Goal: Task Accomplishment & Management: Use online tool/utility

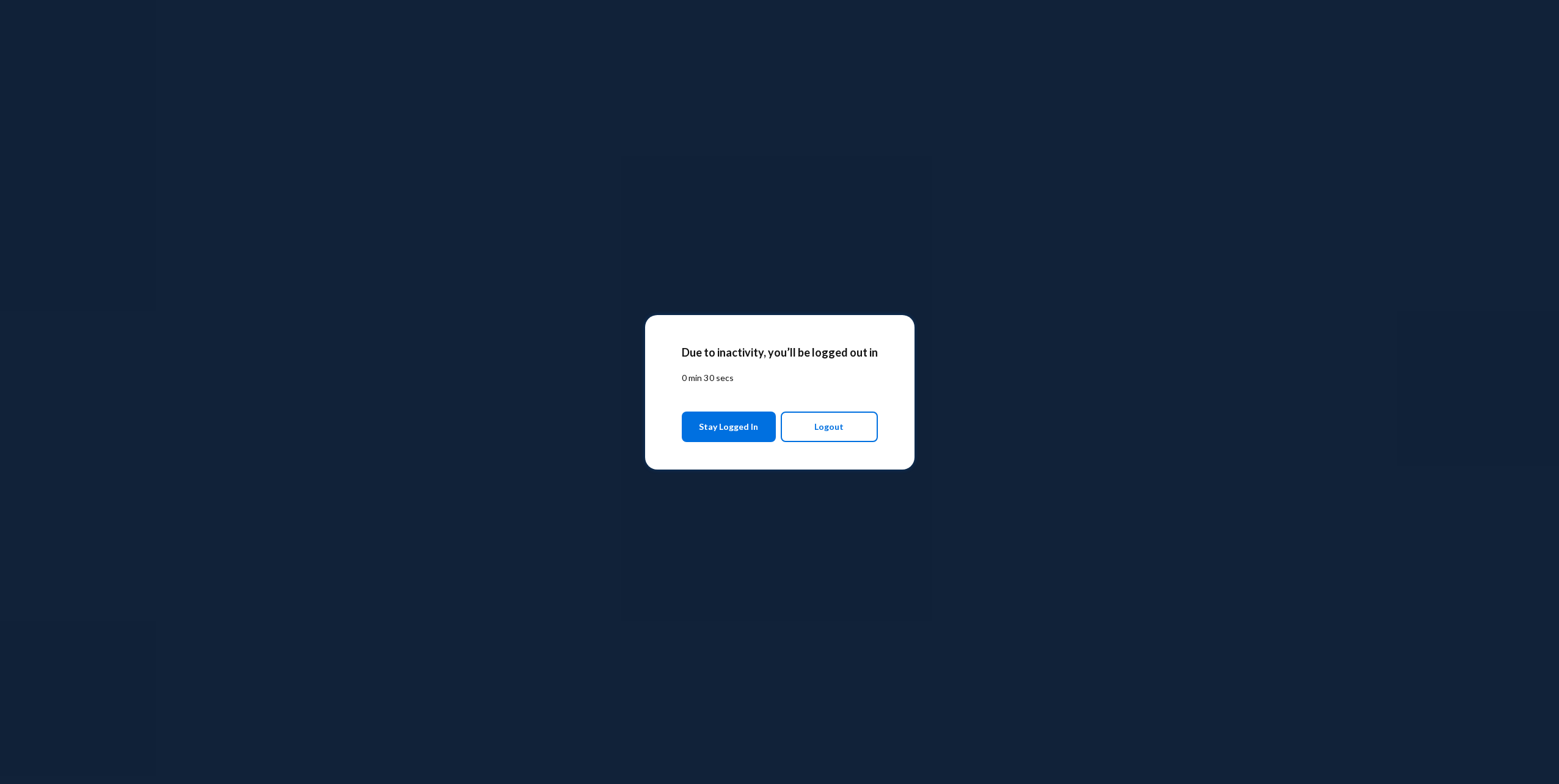
click at [734, 423] on span "Stay Logged In" at bounding box center [728, 426] width 60 height 22
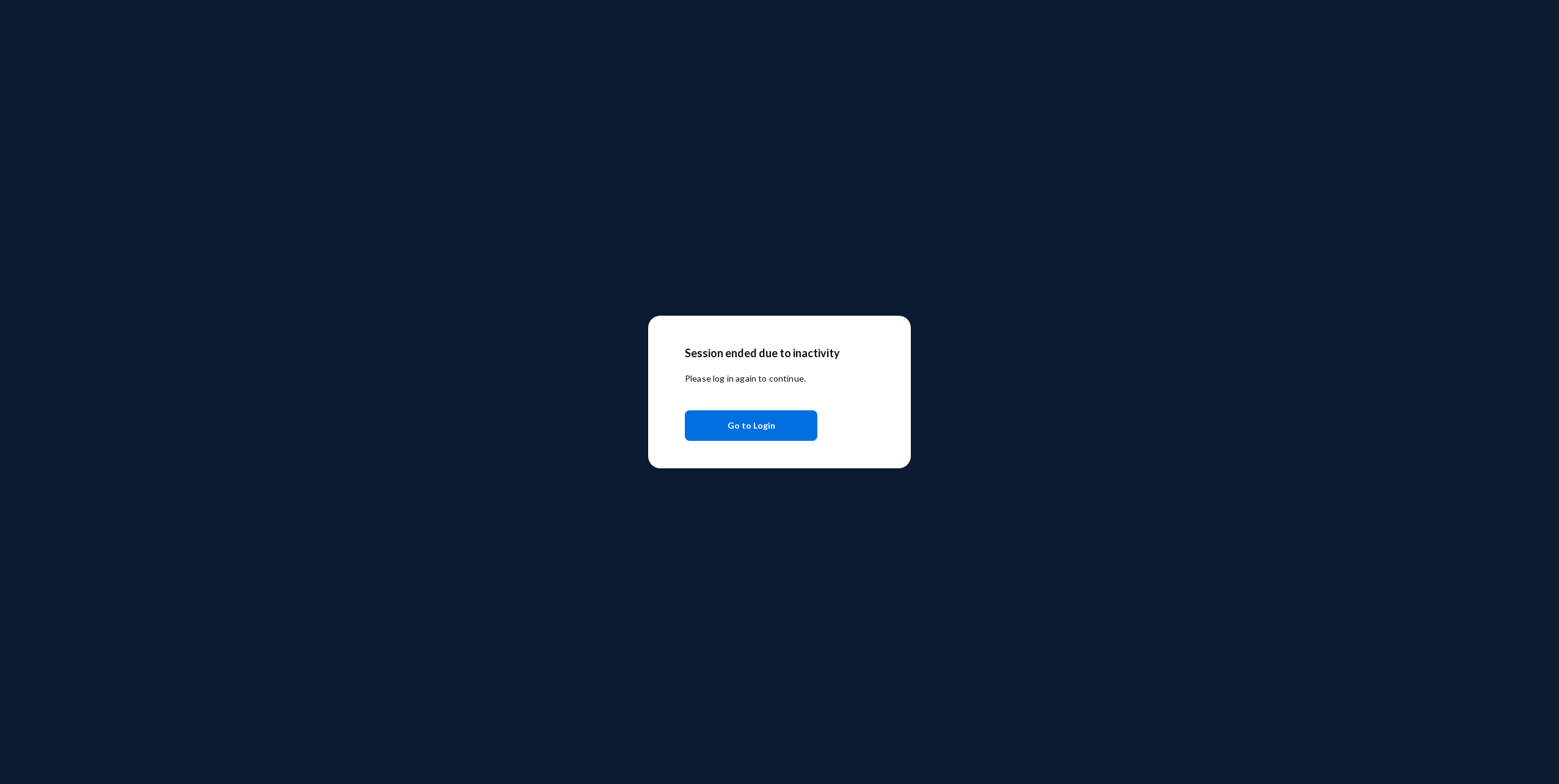
click at [717, 427] on button "Go to Login" at bounding box center [750, 426] width 132 height 31
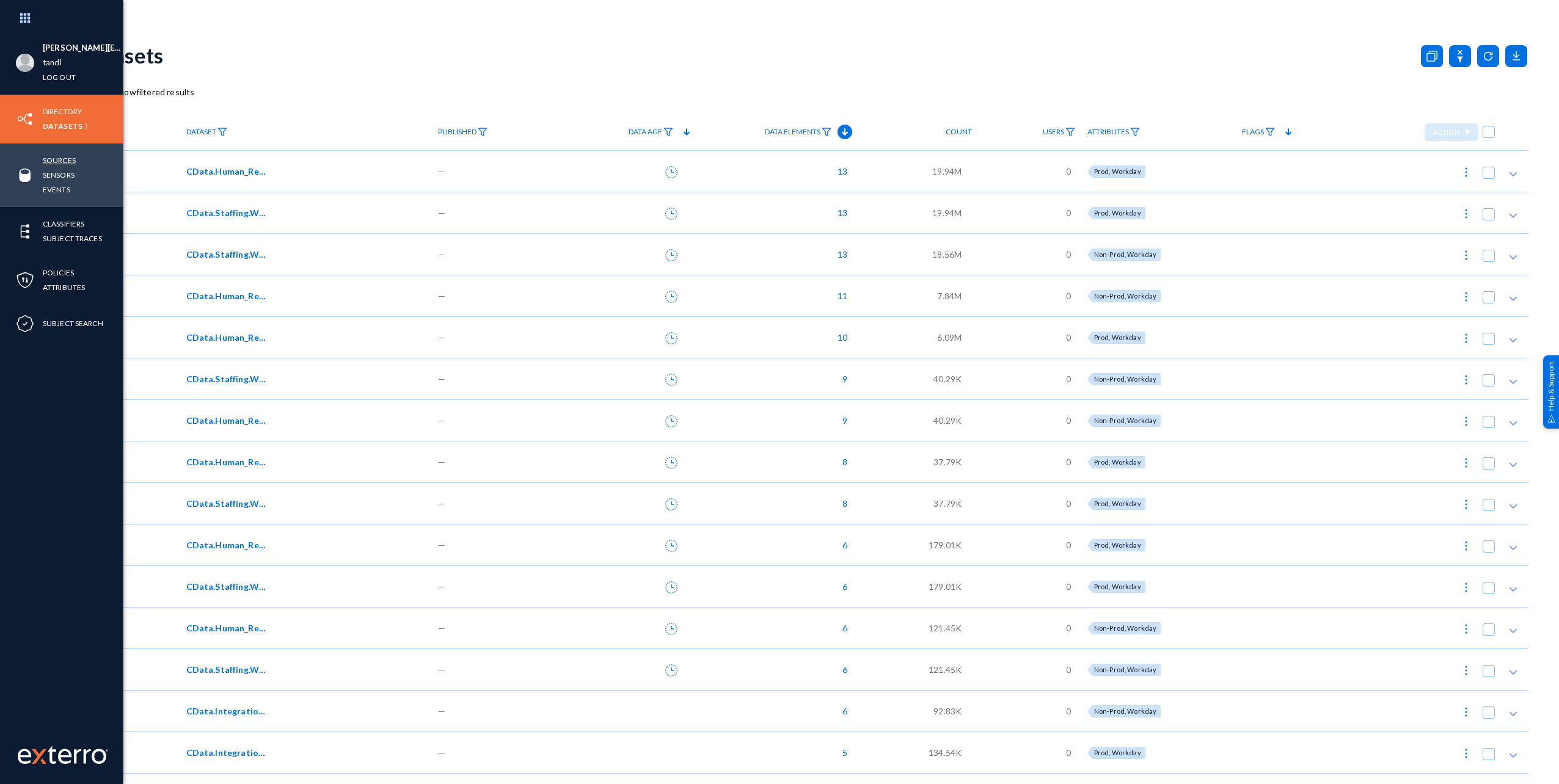
click at [59, 160] on link "Sources" at bounding box center [59, 160] width 33 height 14
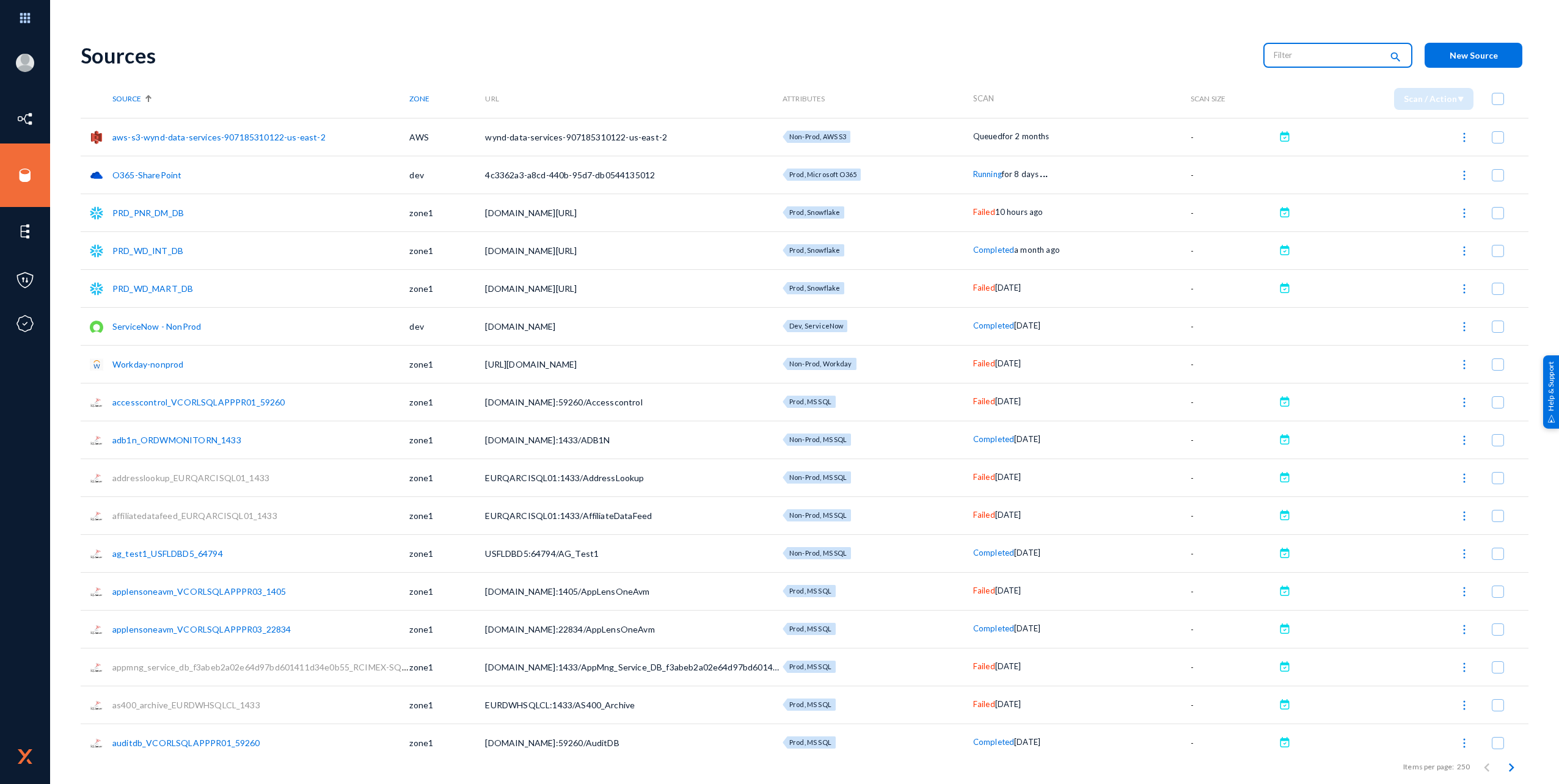
click at [1285, 54] on input "text" at bounding box center [1327, 55] width 108 height 18
type input "workday"
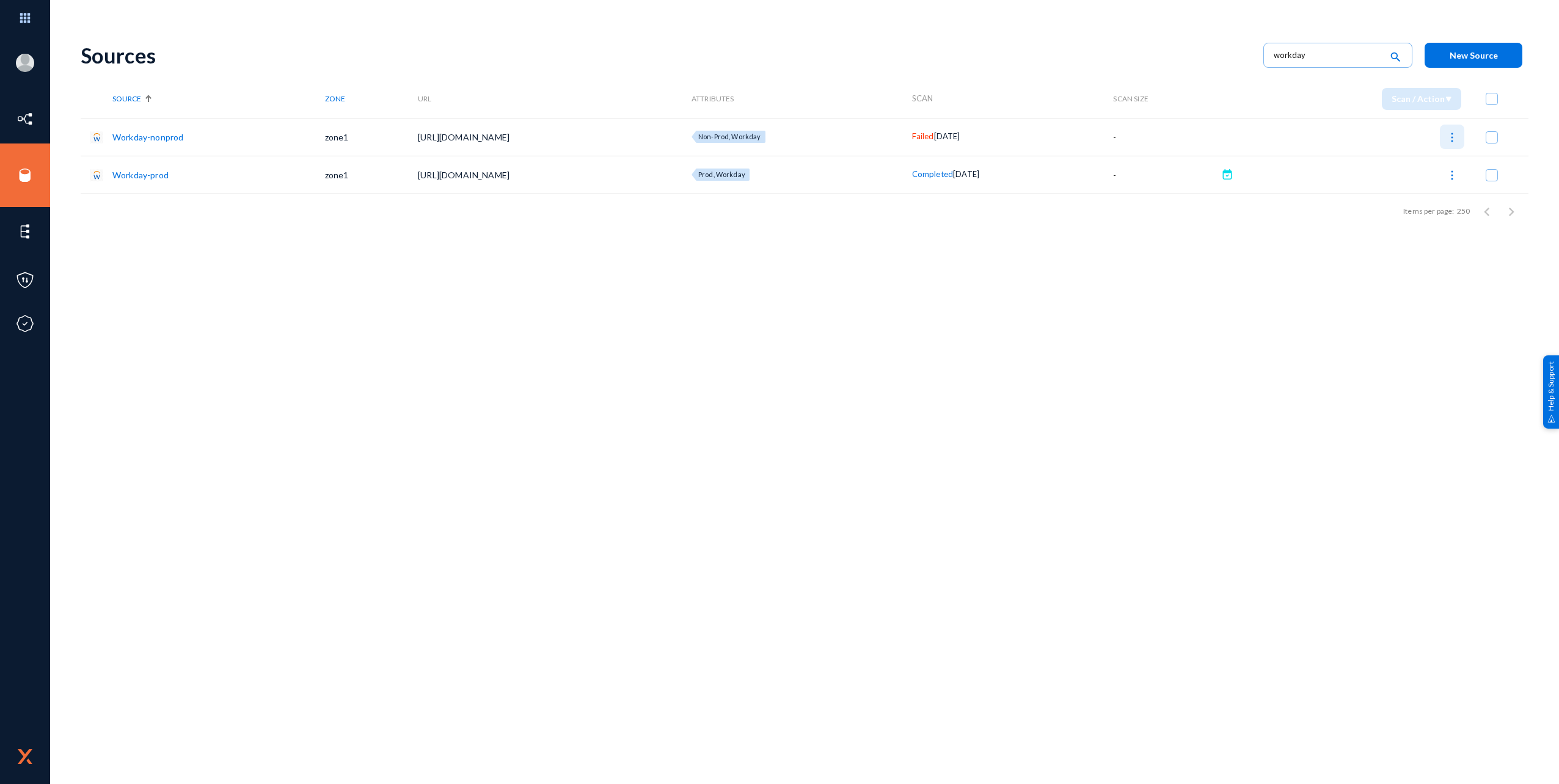
click at [1454, 132] on img at bounding box center [1452, 138] width 12 height 12
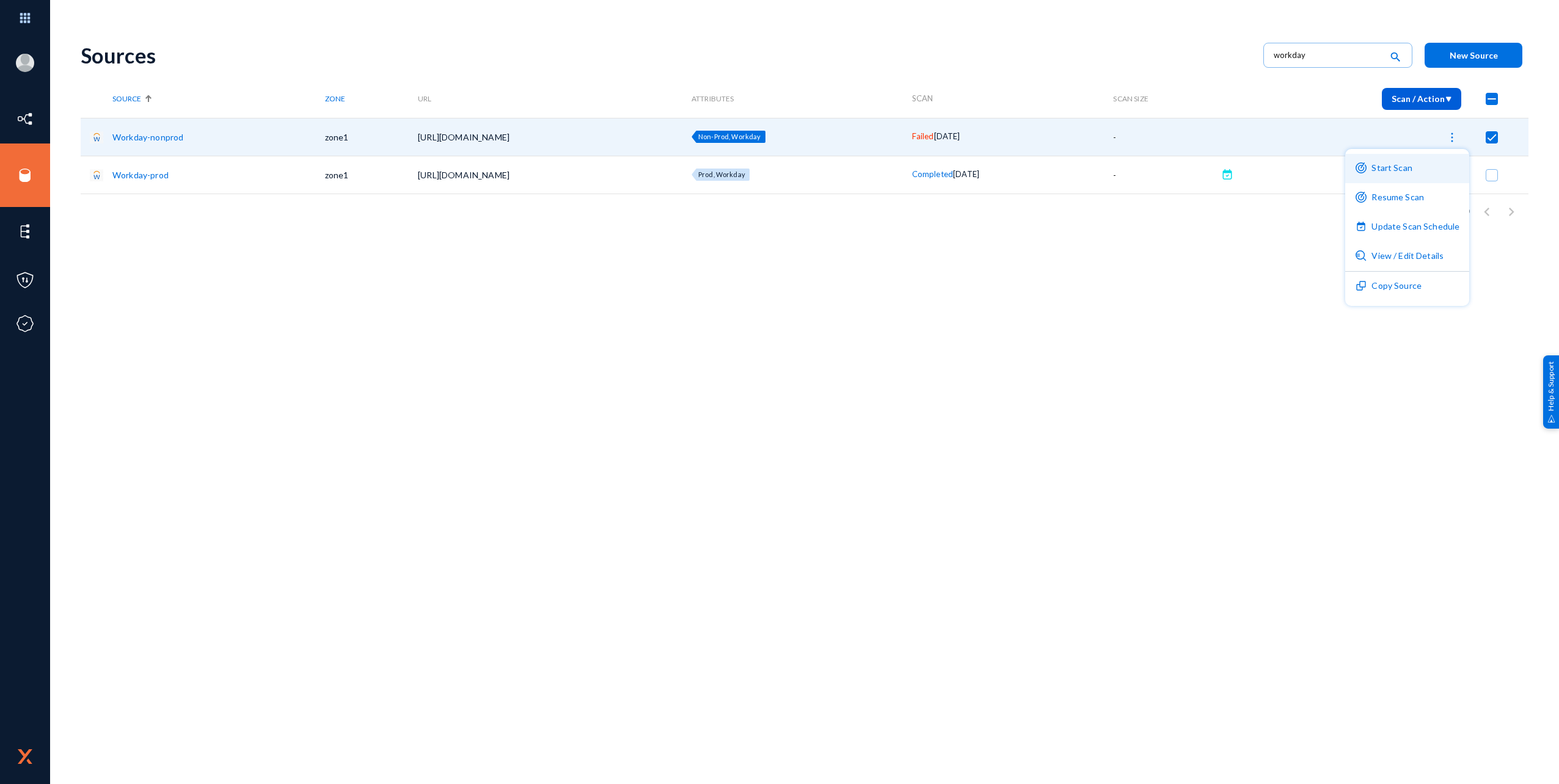
click at [1408, 167] on button "Start Scan" at bounding box center [1407, 168] width 124 height 29
checkbox input "false"
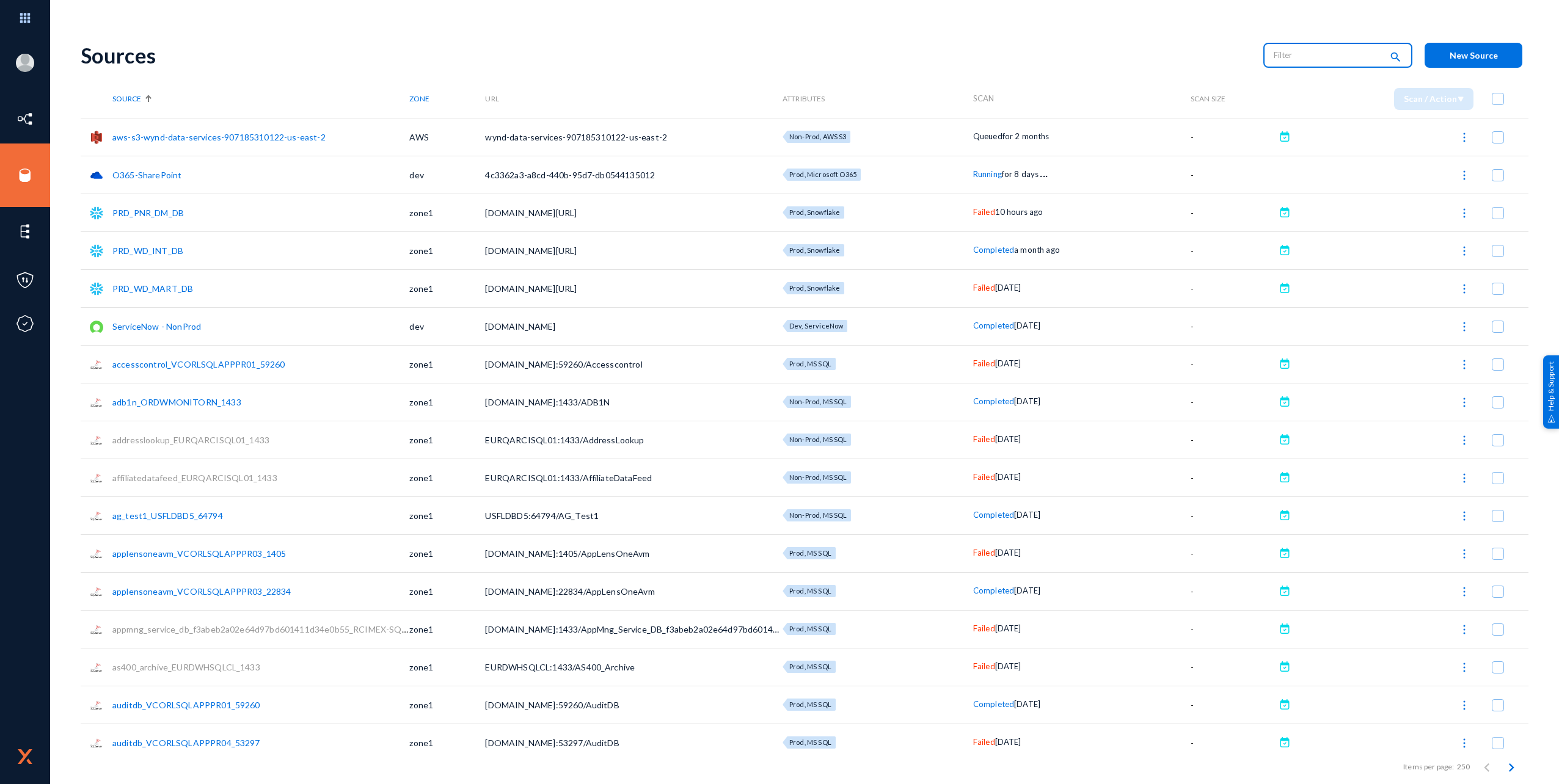
click at [1334, 57] on input "text" at bounding box center [1327, 55] width 108 height 18
type input "R"
type input "workday"
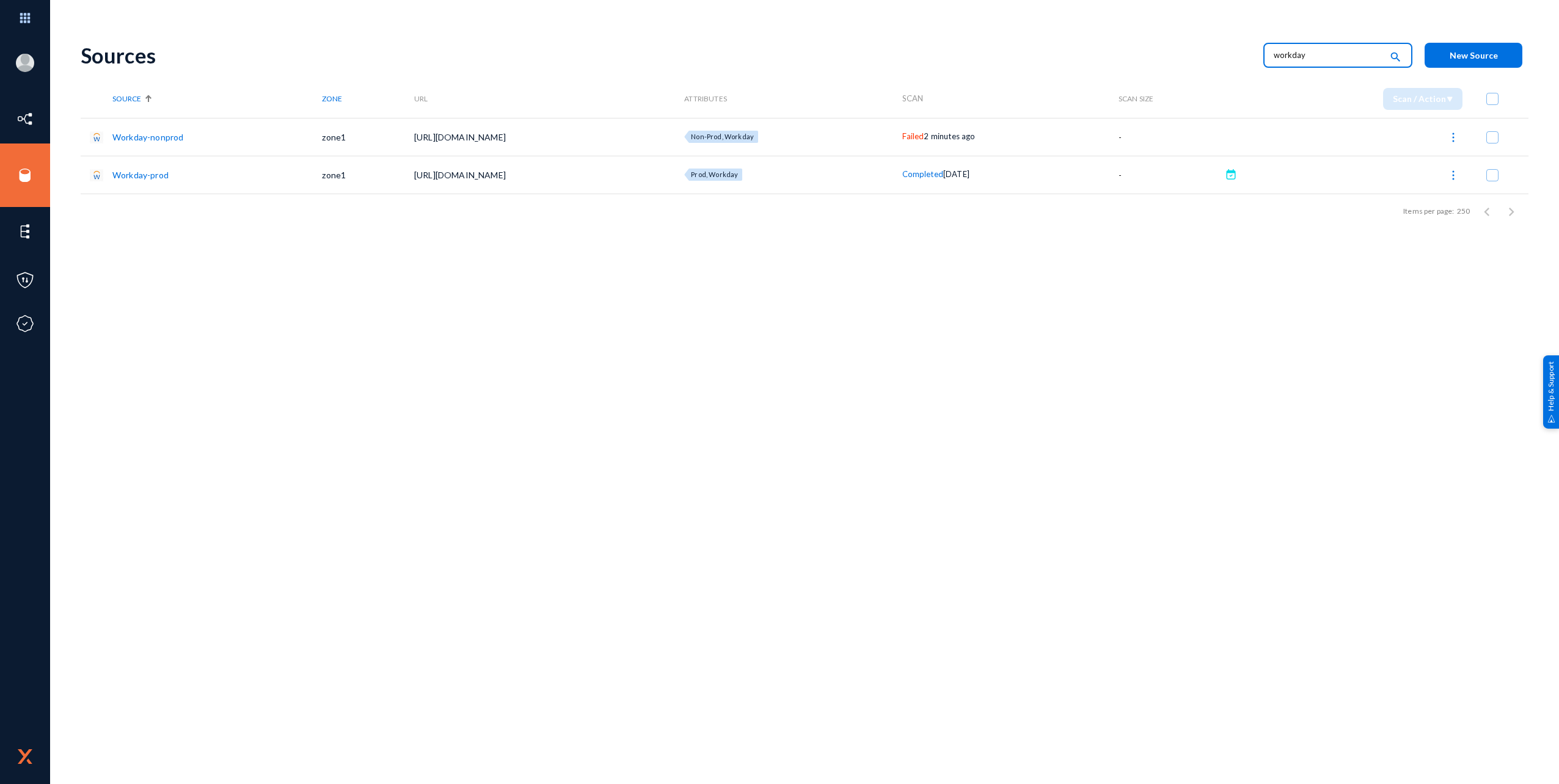
click at [924, 135] on span "Failed" at bounding box center [913, 136] width 22 height 10
click at [961, 275] on div at bounding box center [780, 392] width 1559 height 784
click at [168, 135] on link "Workday-nonprod" at bounding box center [147, 138] width 71 height 11
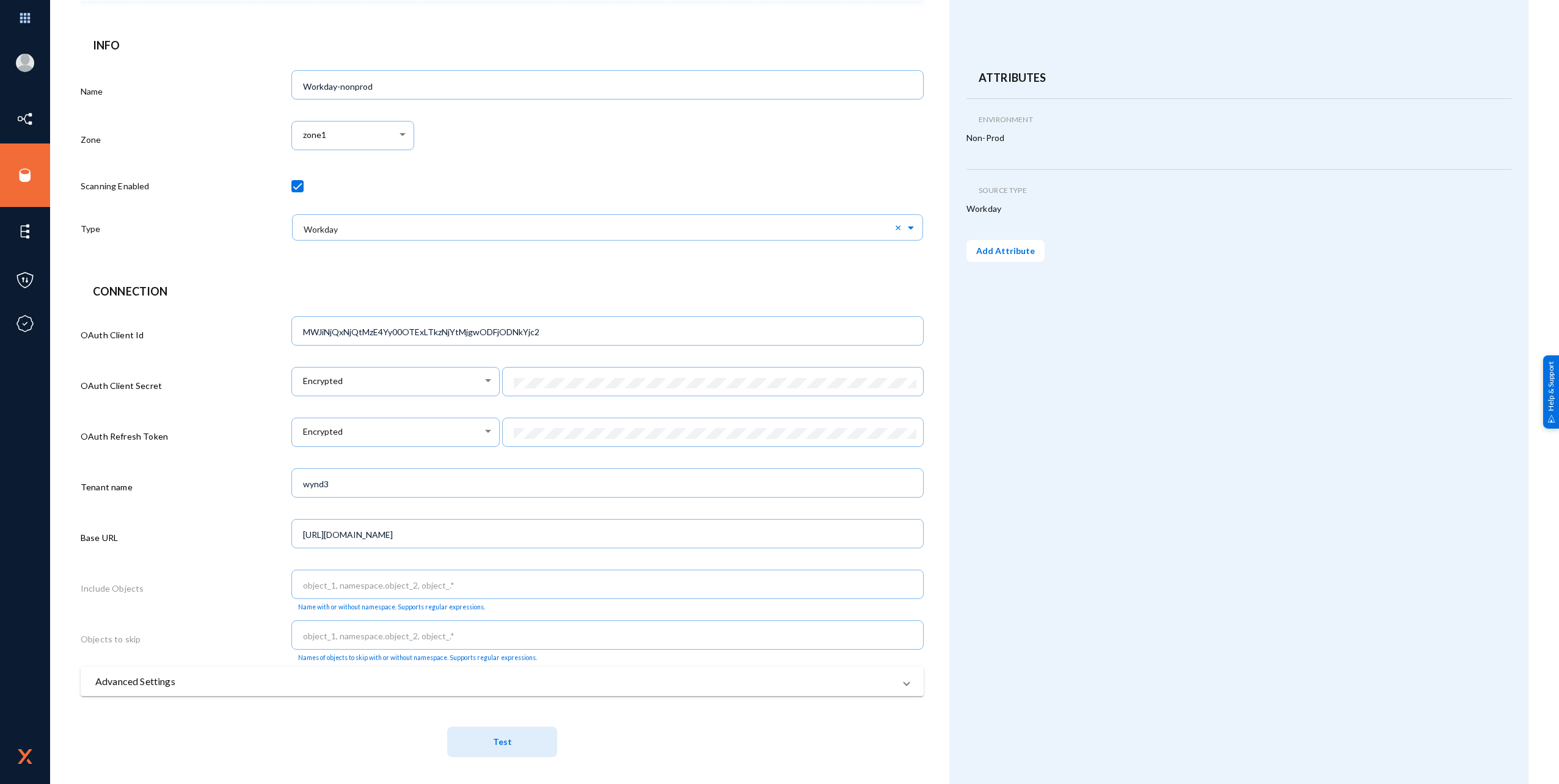
scroll to position [87, 0]
click at [215, 683] on mat-panel-title "Advanced Settings" at bounding box center [494, 677] width 799 height 15
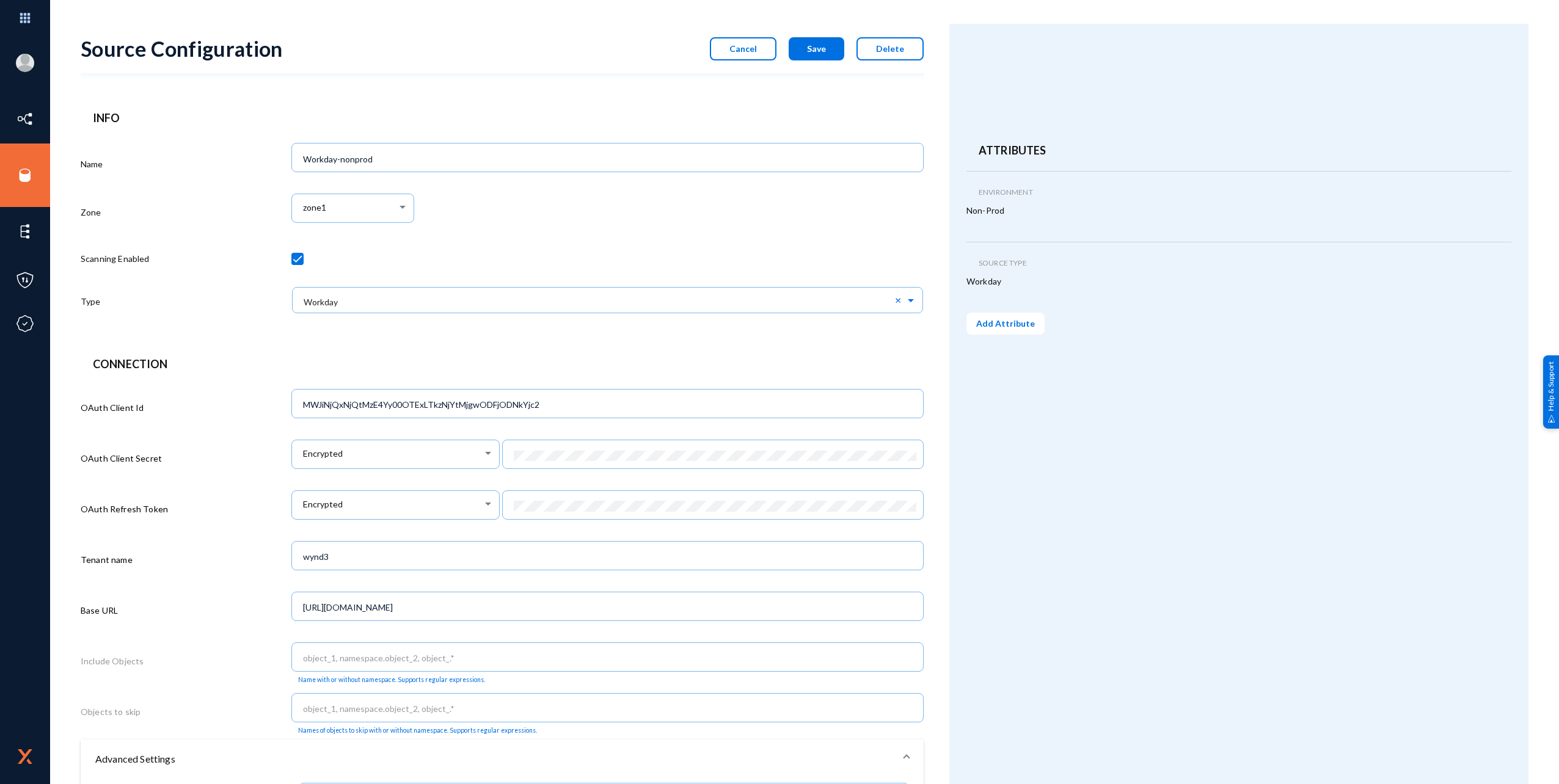
scroll to position [0, 0]
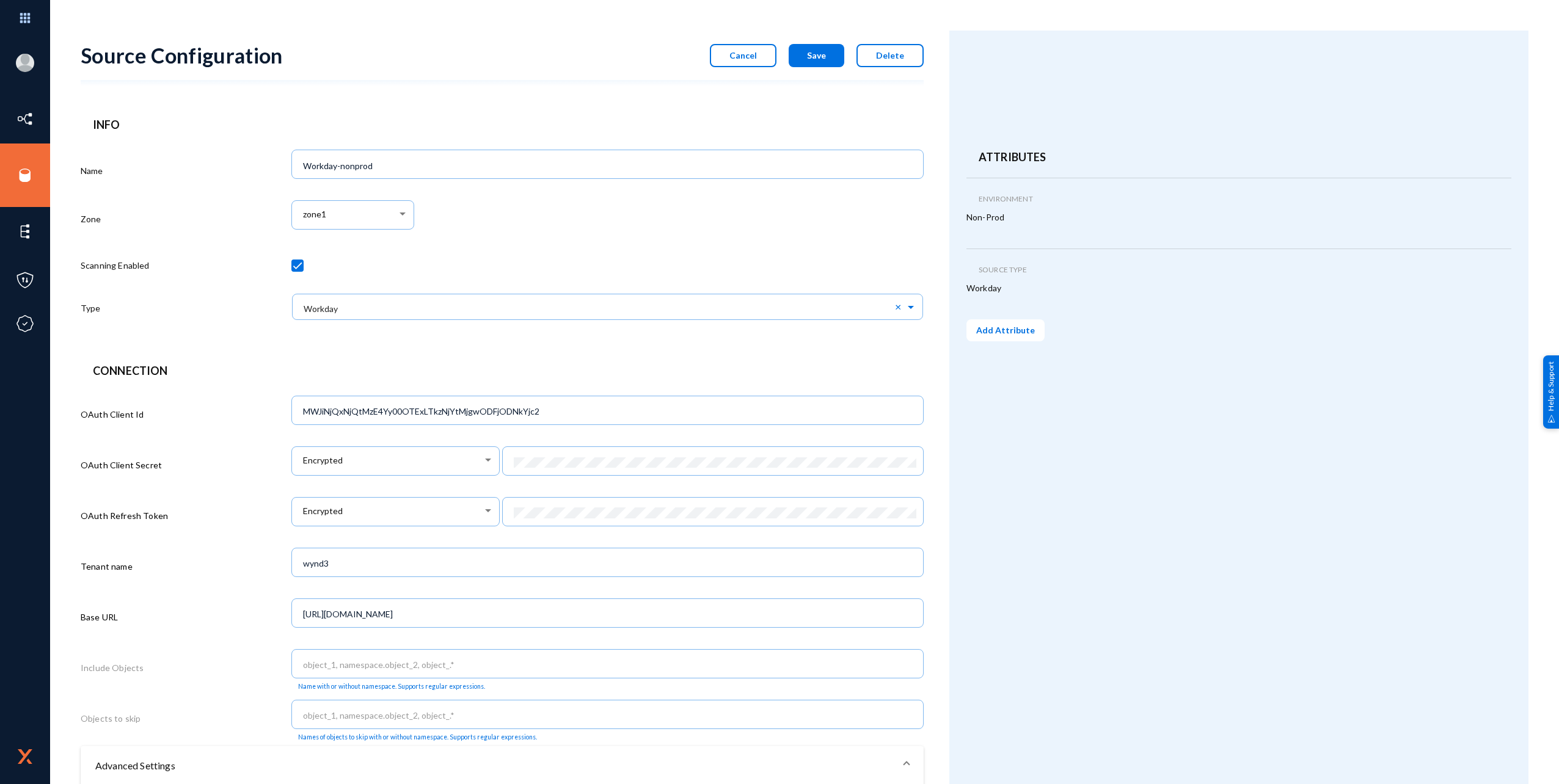
click at [757, 57] on span "Cancel" at bounding box center [743, 56] width 28 height 11
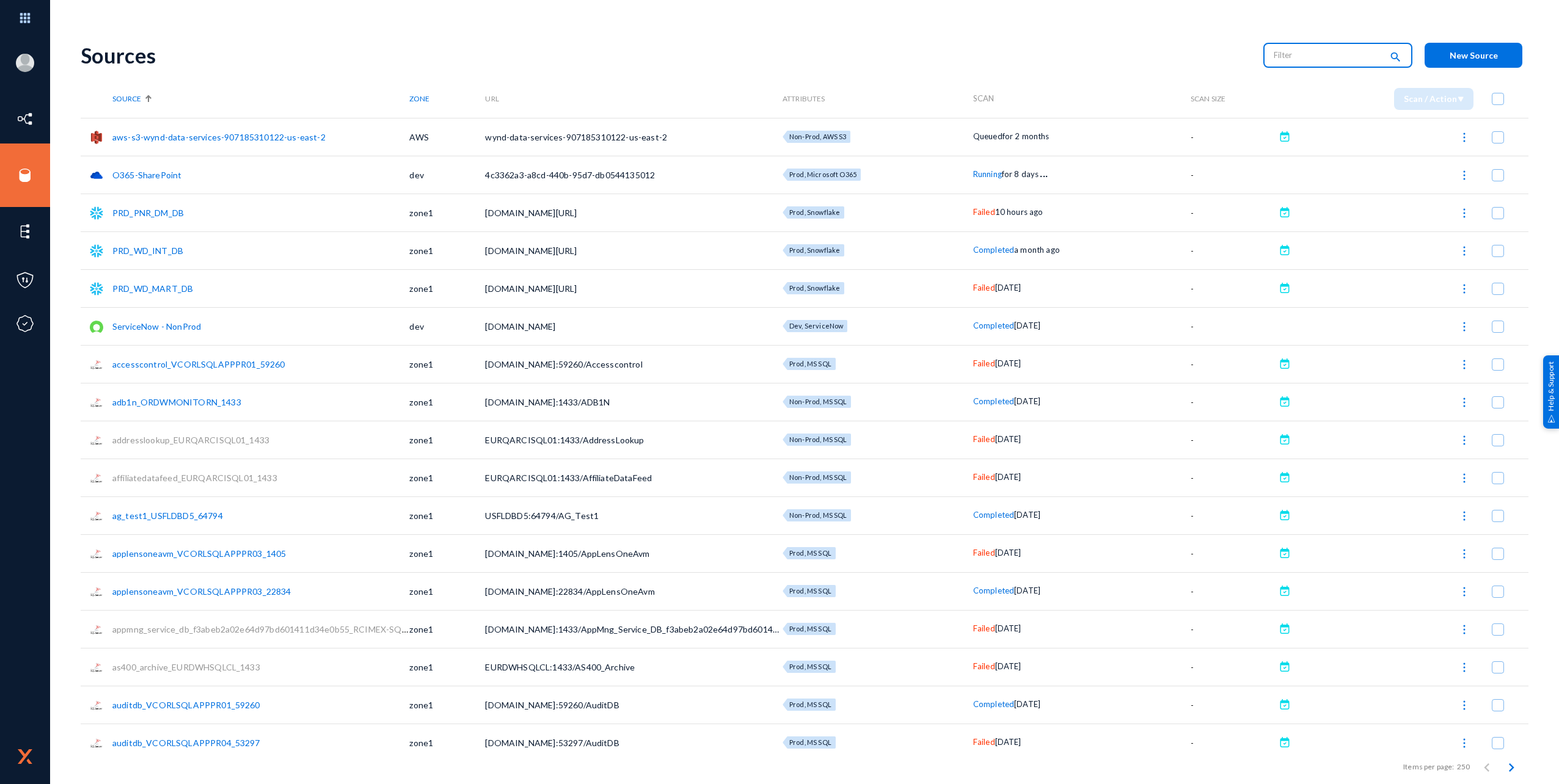
click at [1312, 51] on input "text" at bounding box center [1327, 55] width 108 height 18
type input "workday"
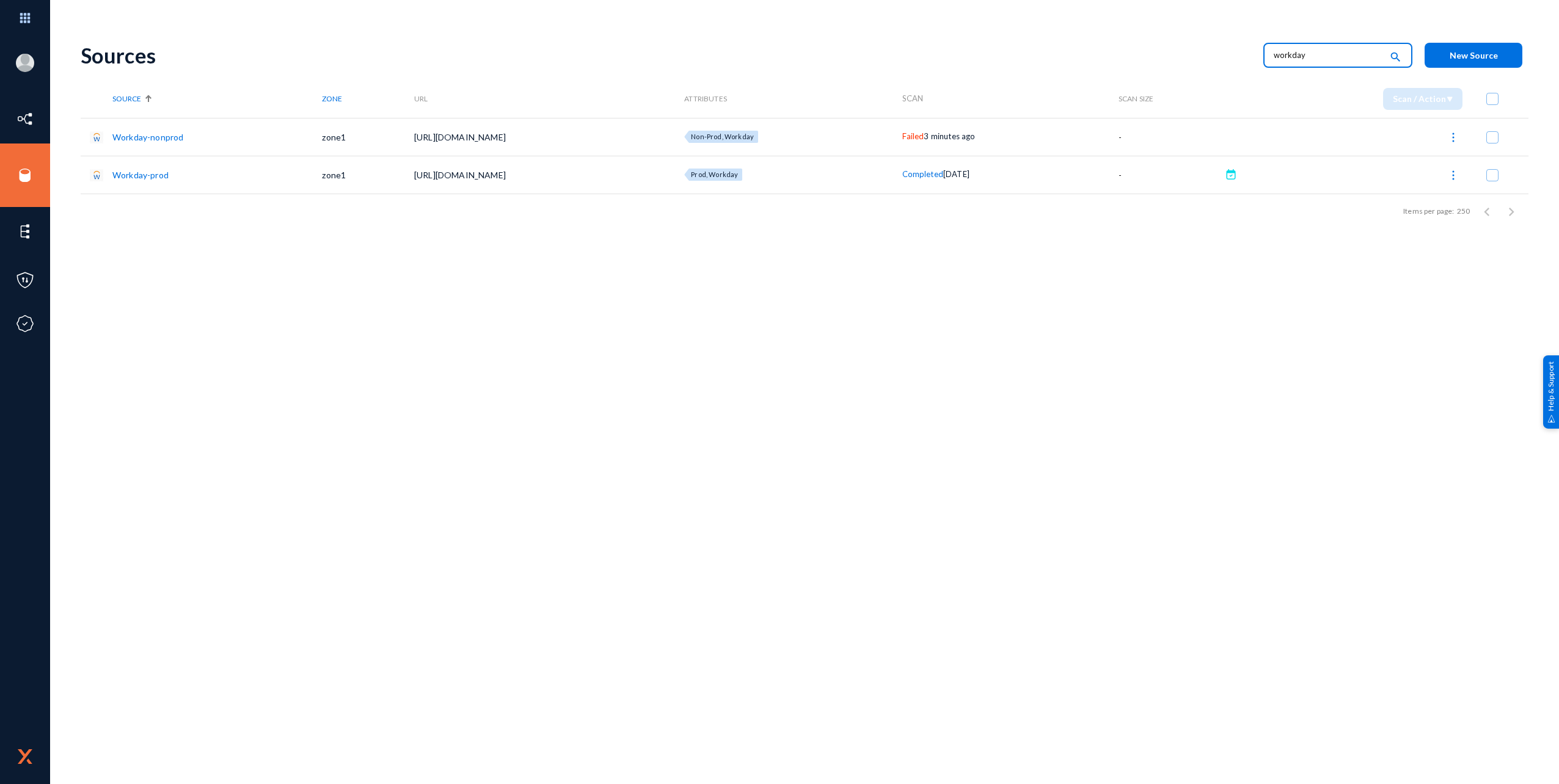
click at [1454, 134] on img at bounding box center [1454, 138] width 12 height 12
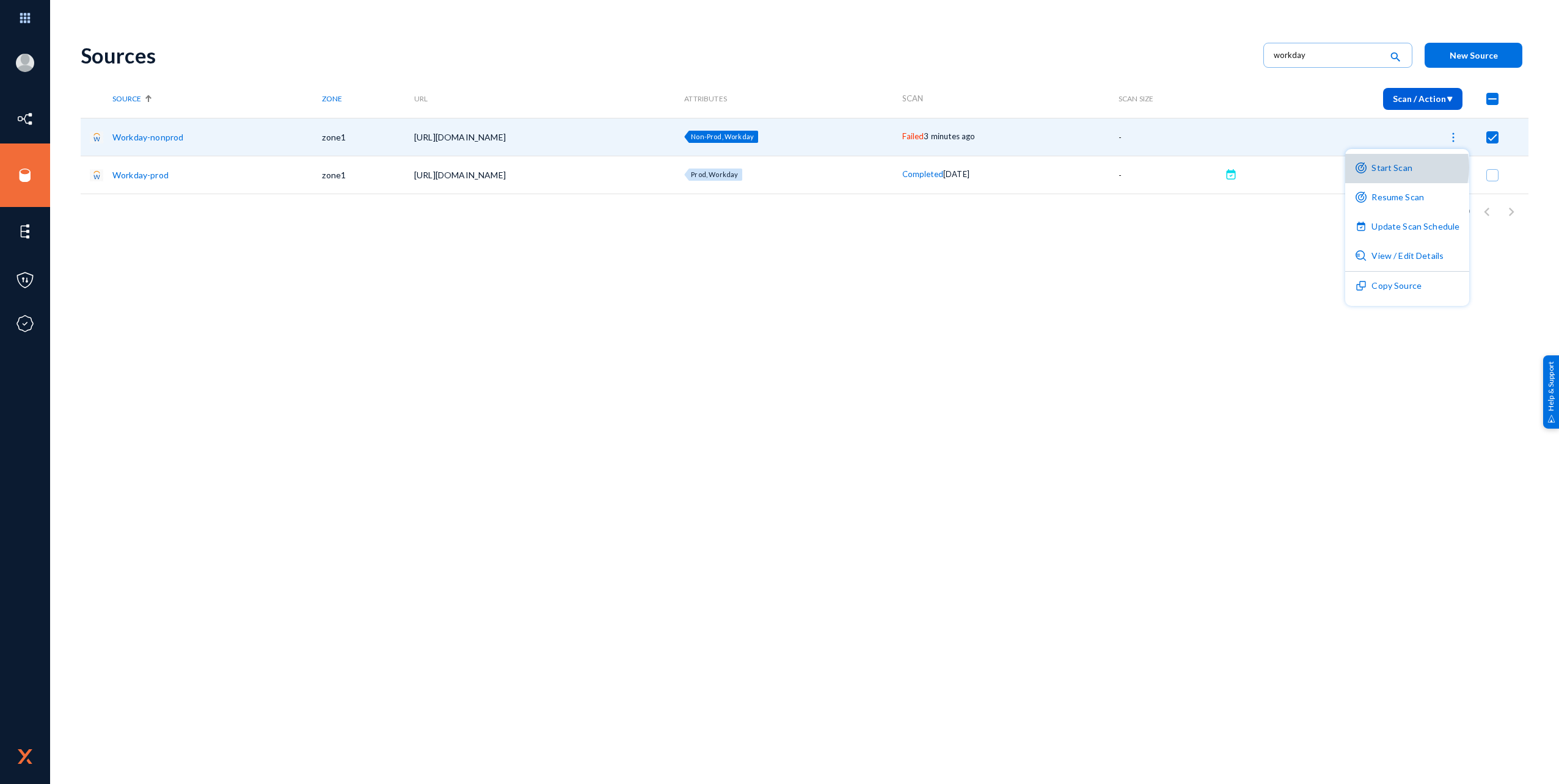
click at [1398, 167] on button "Start Scan" at bounding box center [1407, 168] width 124 height 29
checkbox input "false"
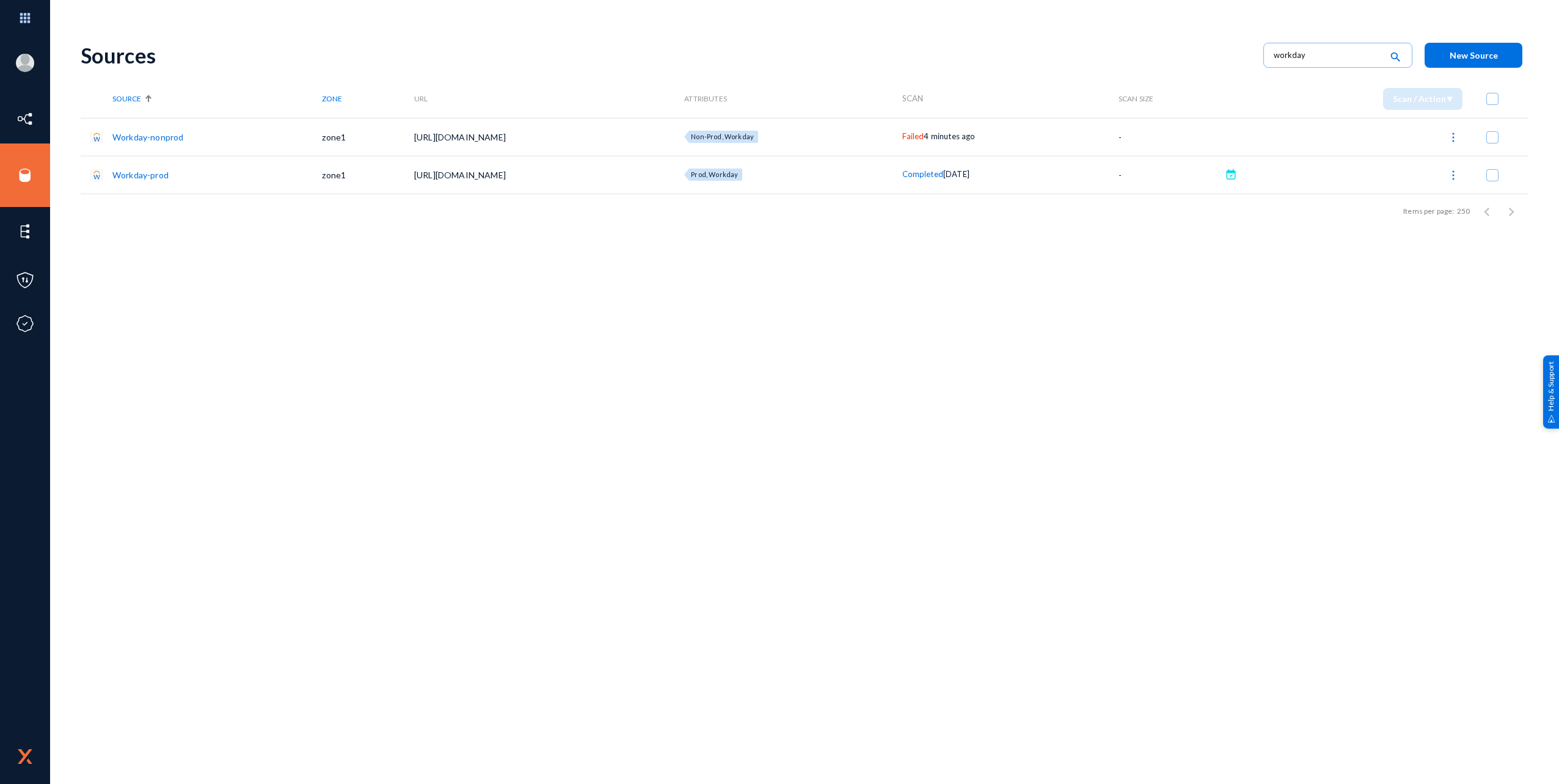
click at [687, 468] on div "Sources workday search New Source Source Zone URL Attributes Scan Scan Size Sca…" at bounding box center [805, 407] width 1447 height 753
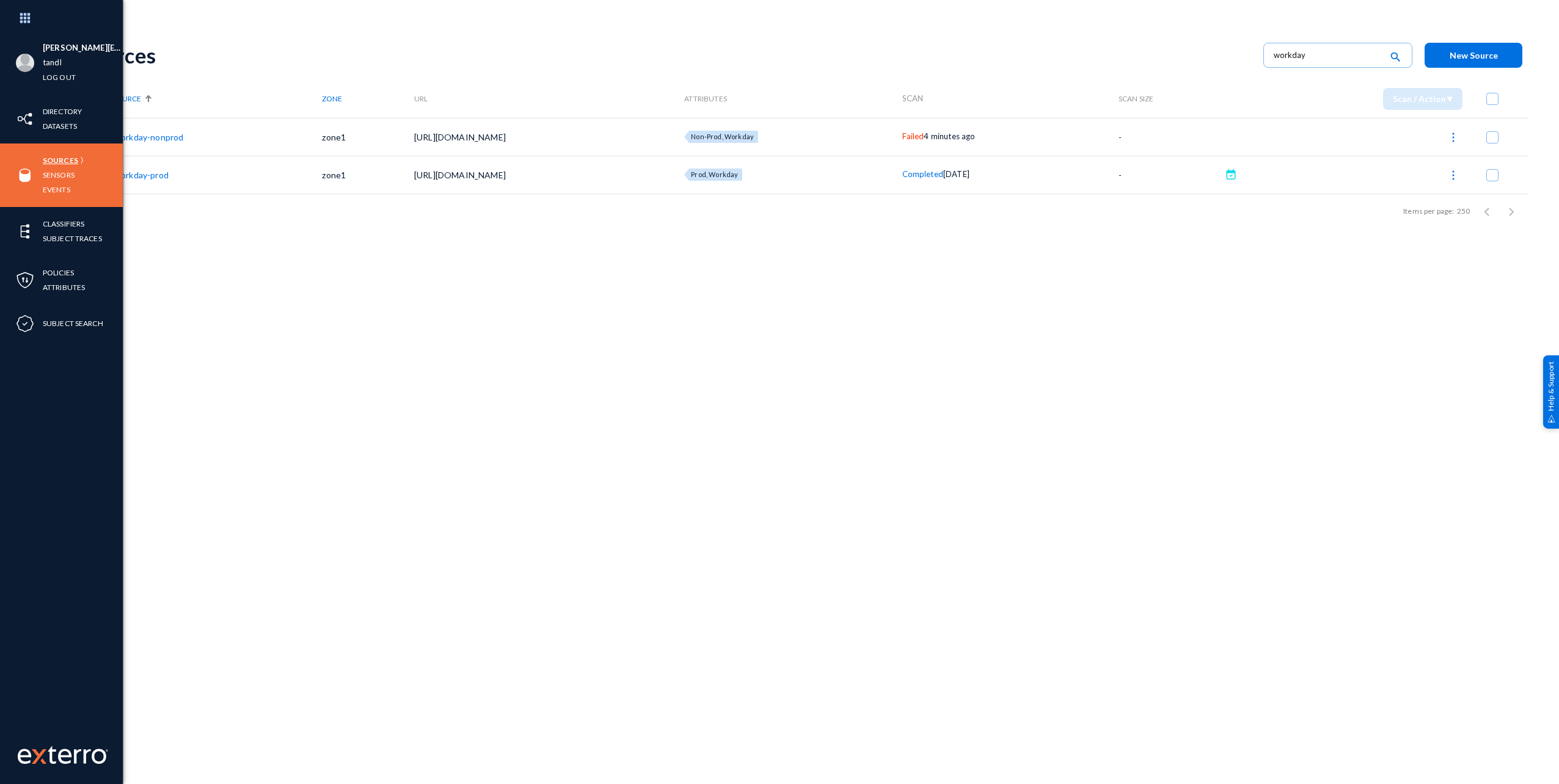
click at [58, 157] on link "Sources" at bounding box center [60, 160] width 35 height 14
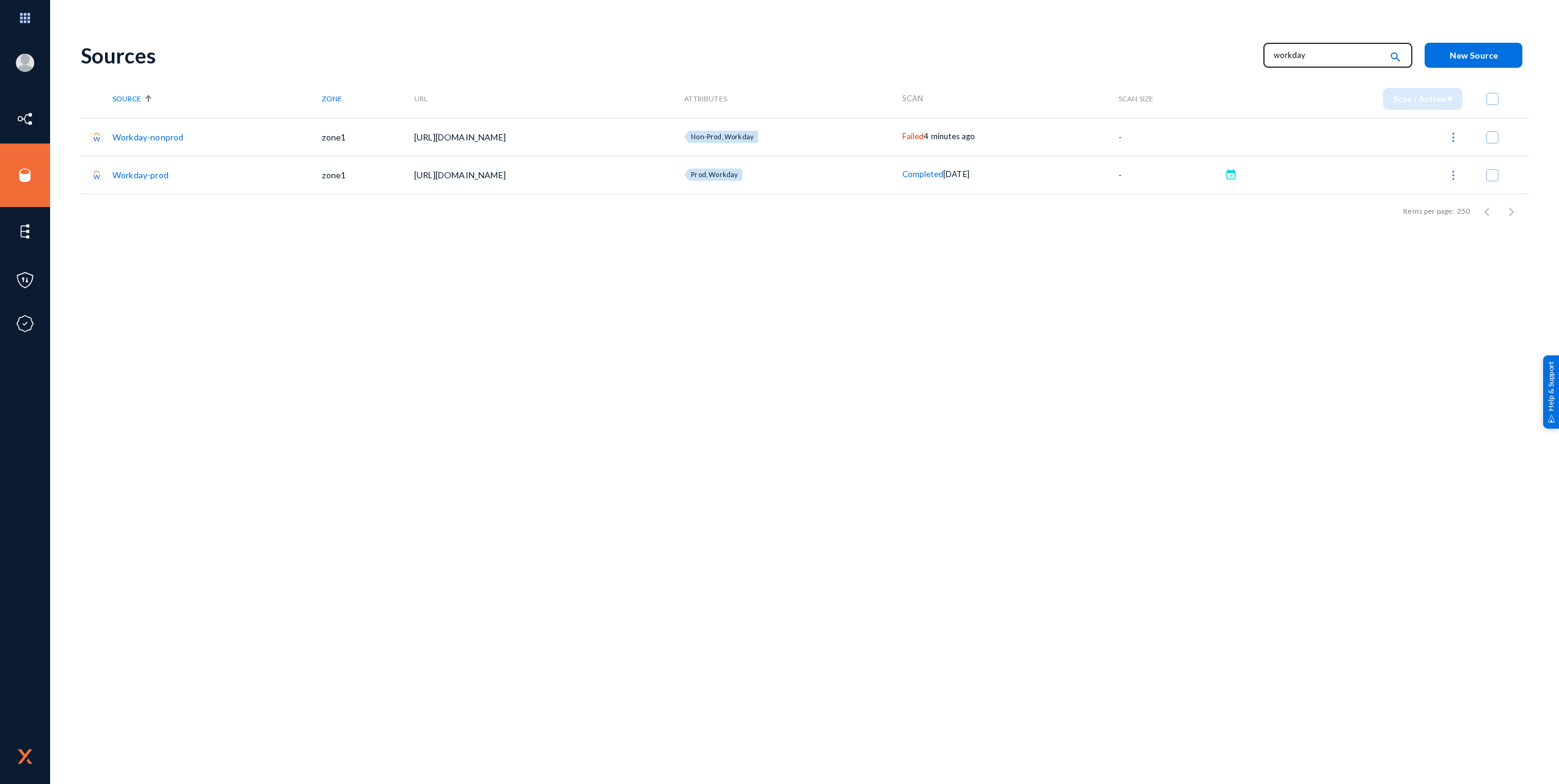
click at [1286, 55] on input "workday" at bounding box center [1327, 55] width 108 height 18
click at [1392, 57] on mat-icon "search" at bounding box center [1395, 58] width 15 height 17
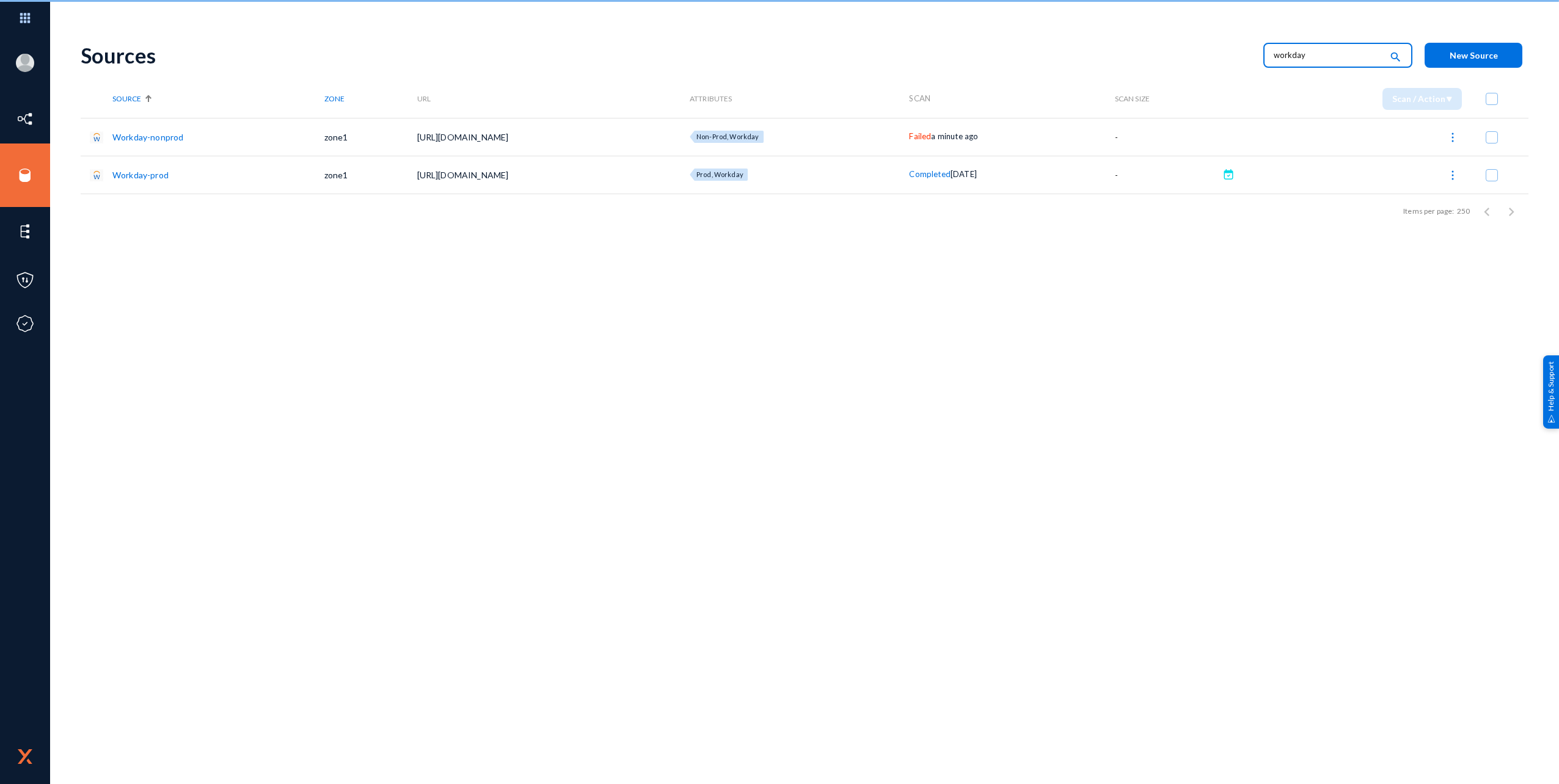
click at [1353, 57] on input "workday" at bounding box center [1327, 55] width 108 height 18
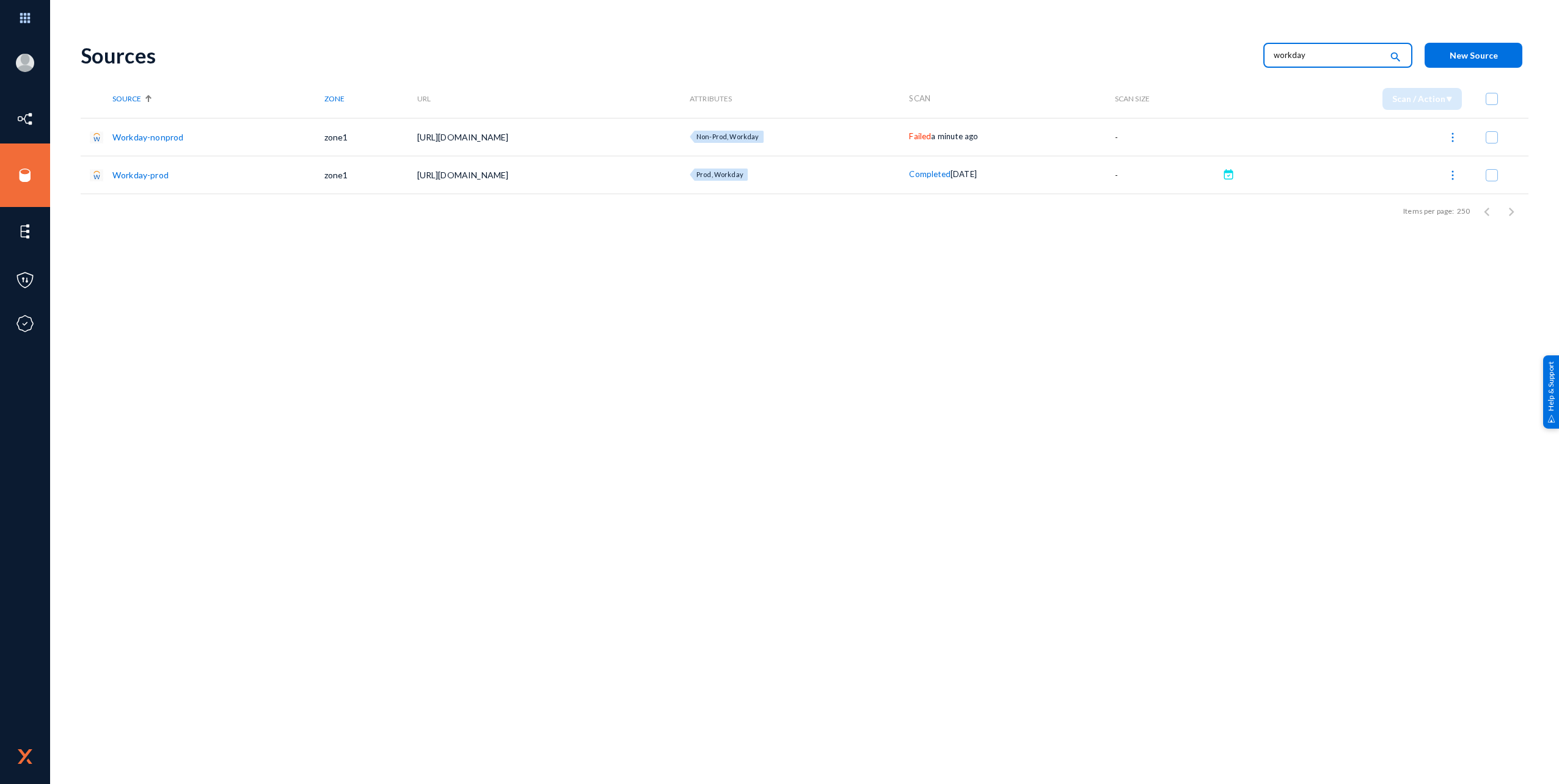
click at [931, 132] on span "Failed" at bounding box center [919, 136] width 22 height 10
click at [893, 371] on div at bounding box center [780, 392] width 1559 height 784
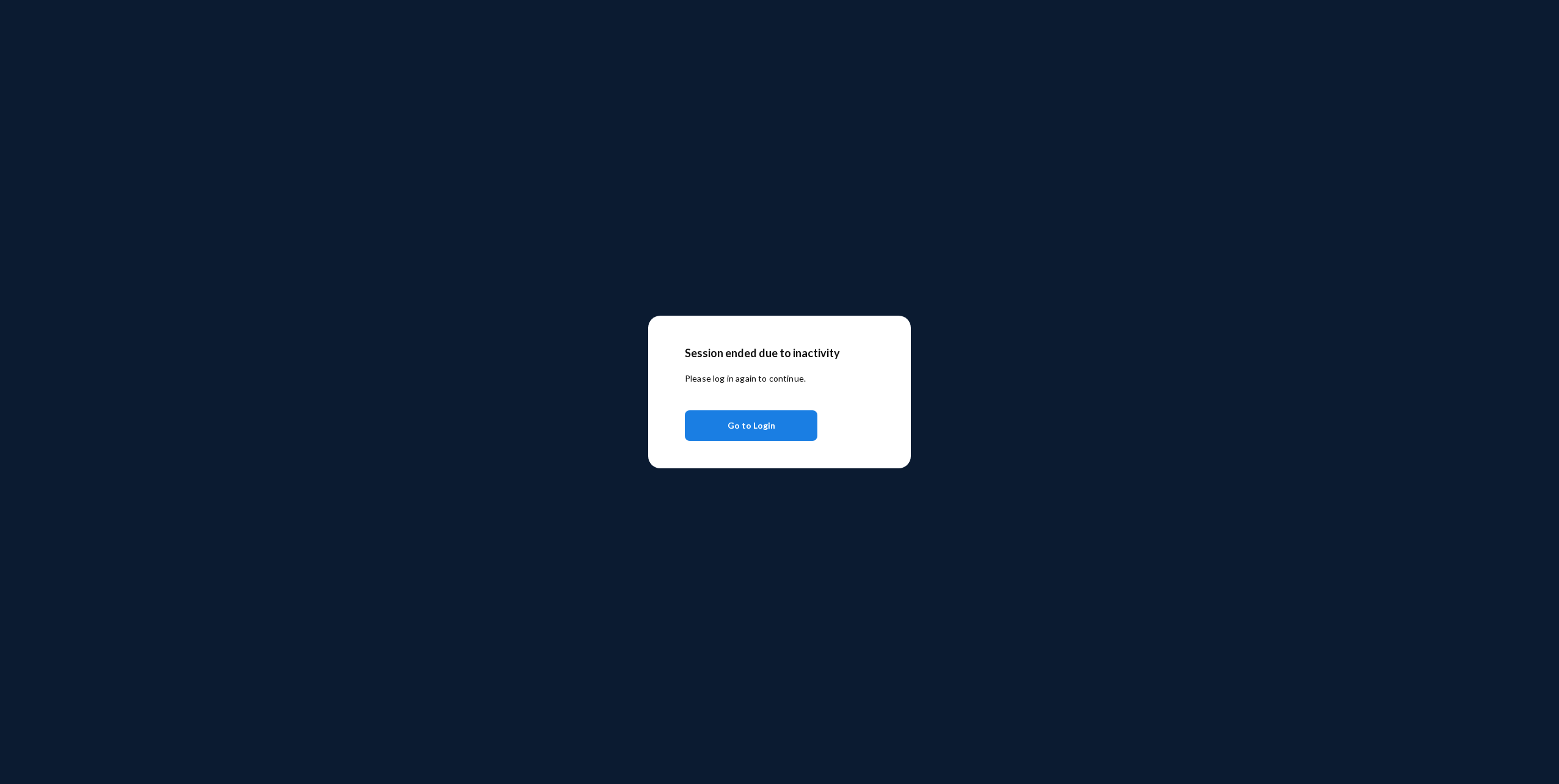
click at [769, 426] on span "Go to Login" at bounding box center [751, 426] width 47 height 22
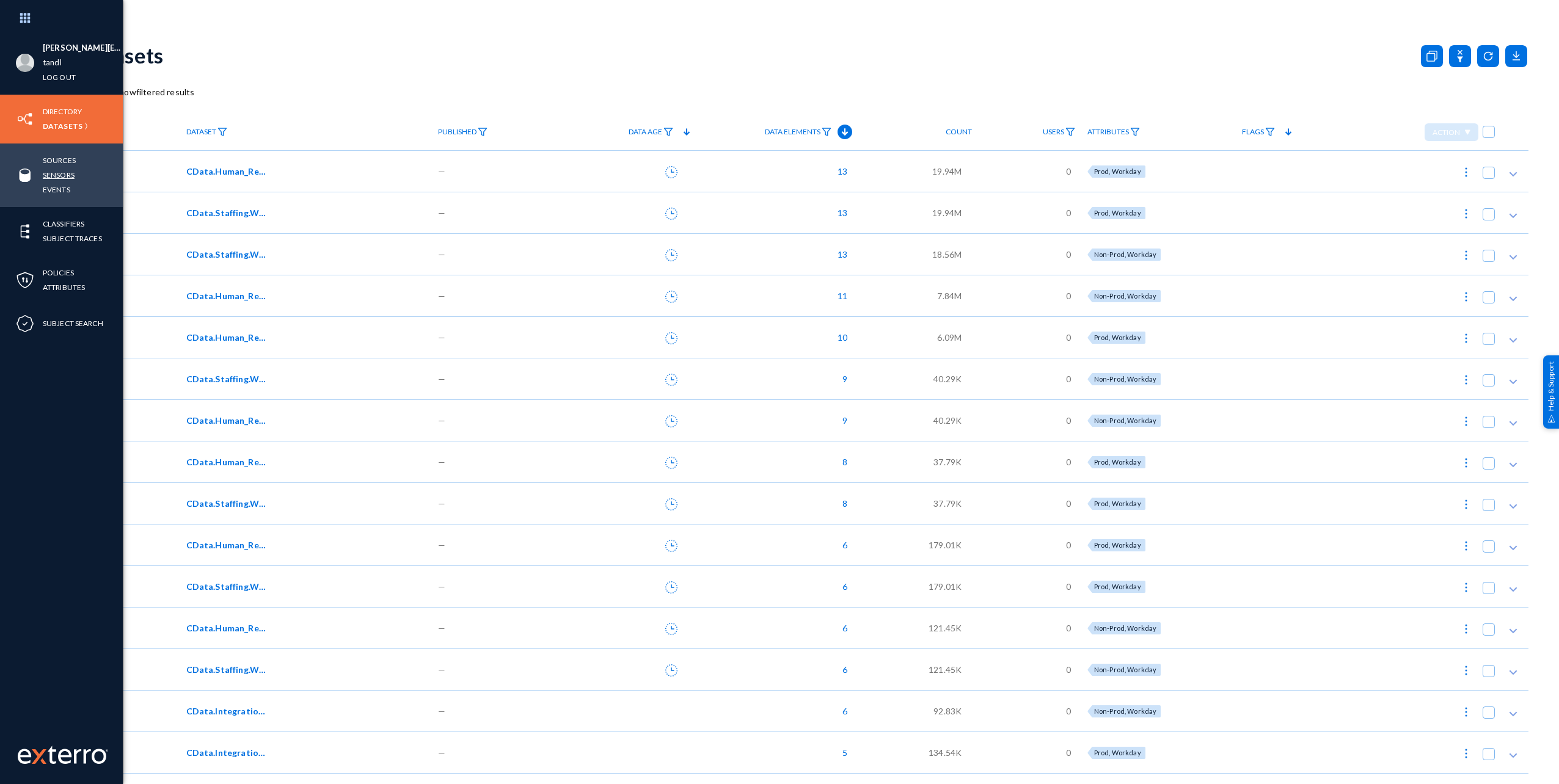
click at [57, 172] on link "Sensors" at bounding box center [59, 175] width 32 height 14
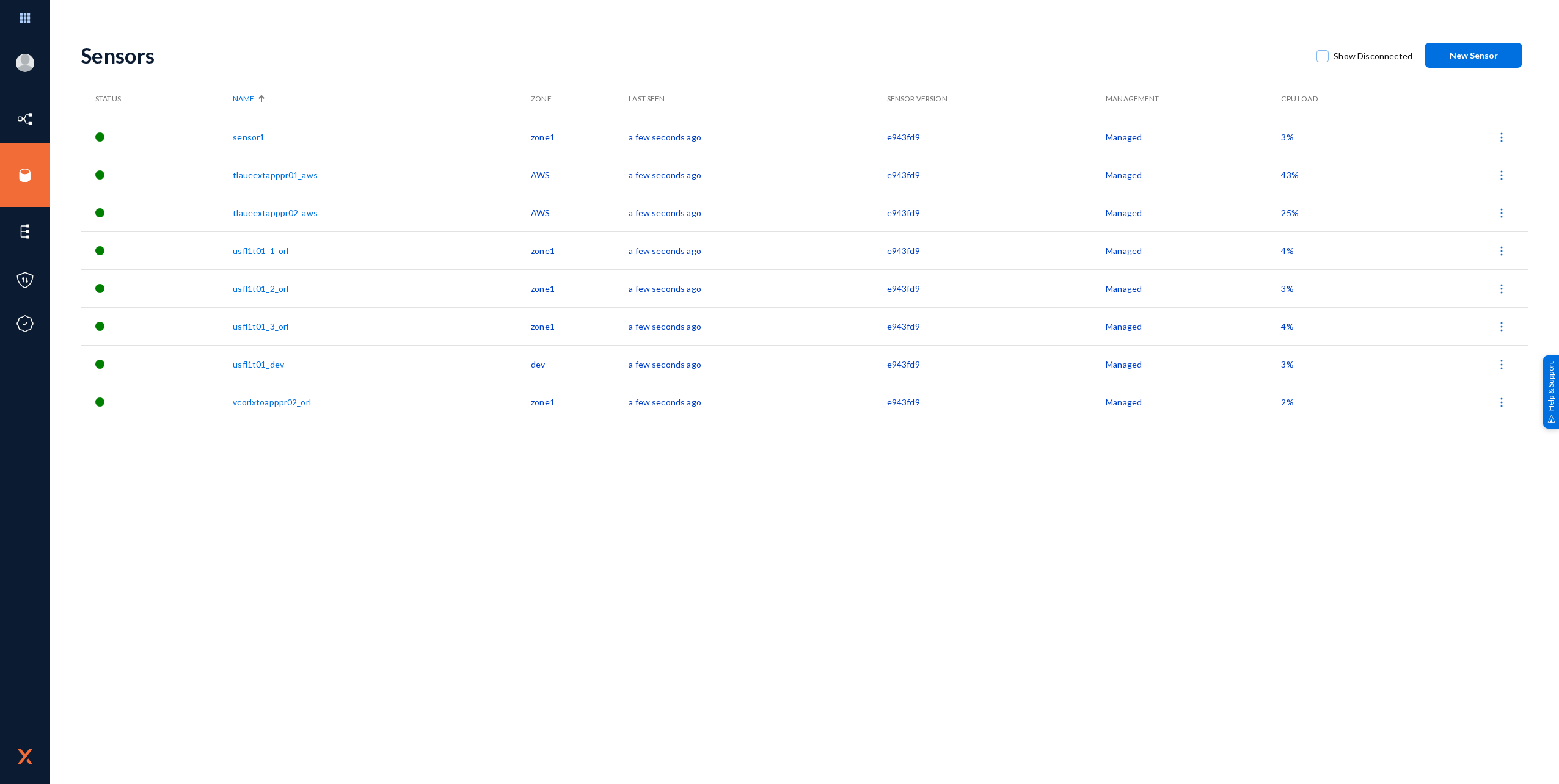
click at [473, 646] on div "Sensors Show Disconnected New Sensor Status Name Zone Last Seen Sensor Version …" at bounding box center [805, 407] width 1447 height 753
drag, startPoint x: 1363, startPoint y: 50, endPoint x: 1368, endPoint y: 44, distance: 7.8
click at [1367, 46] on mat-checkbox "Show Disconnected" at bounding box center [1364, 56] width 96 height 29
click at [1365, 53] on span "Show Disconnected" at bounding box center [1373, 57] width 79 height 18
click at [1323, 62] on input "Show Disconnected" at bounding box center [1323, 63] width 2 height 2
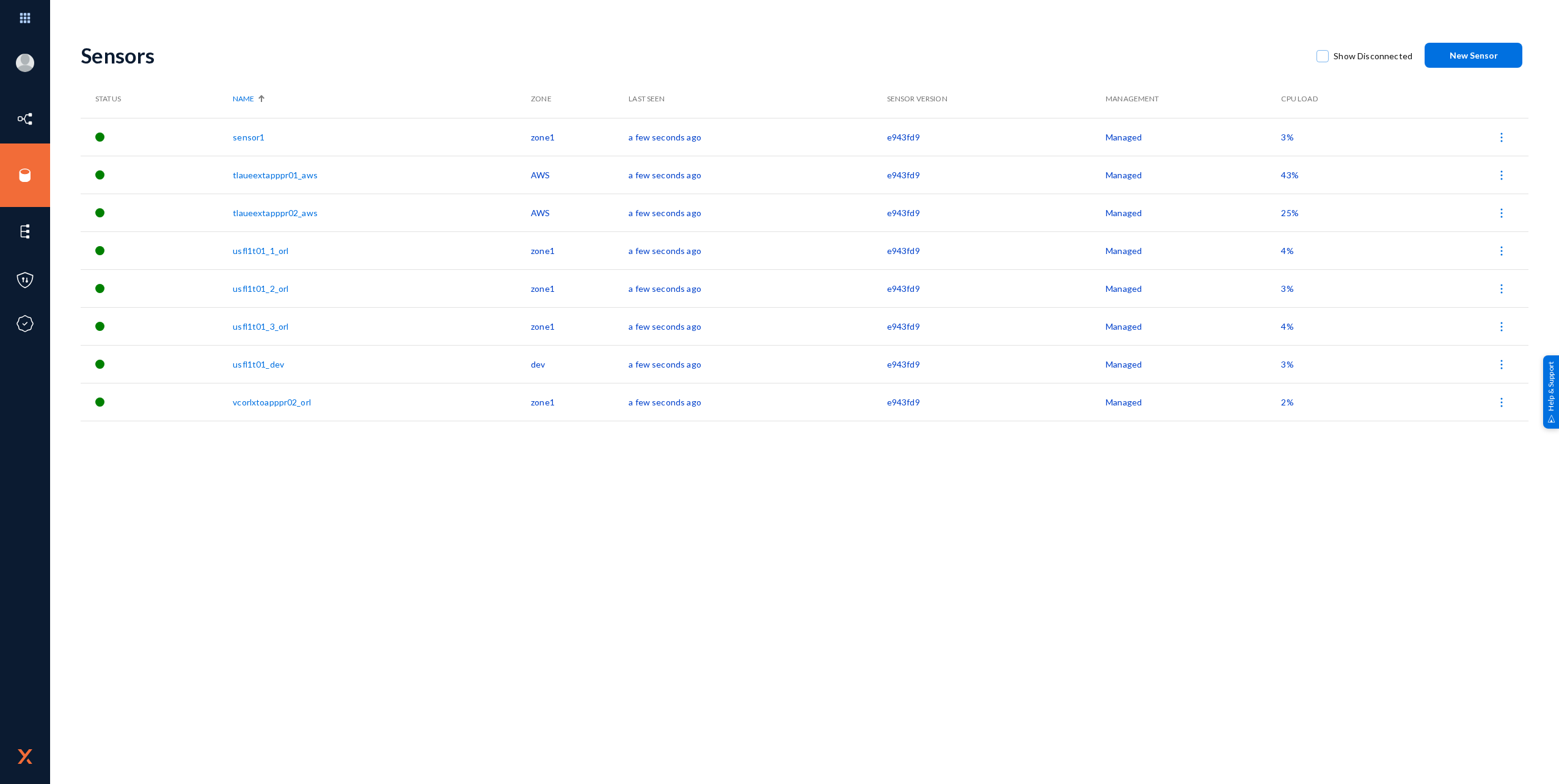
checkbox input "true"
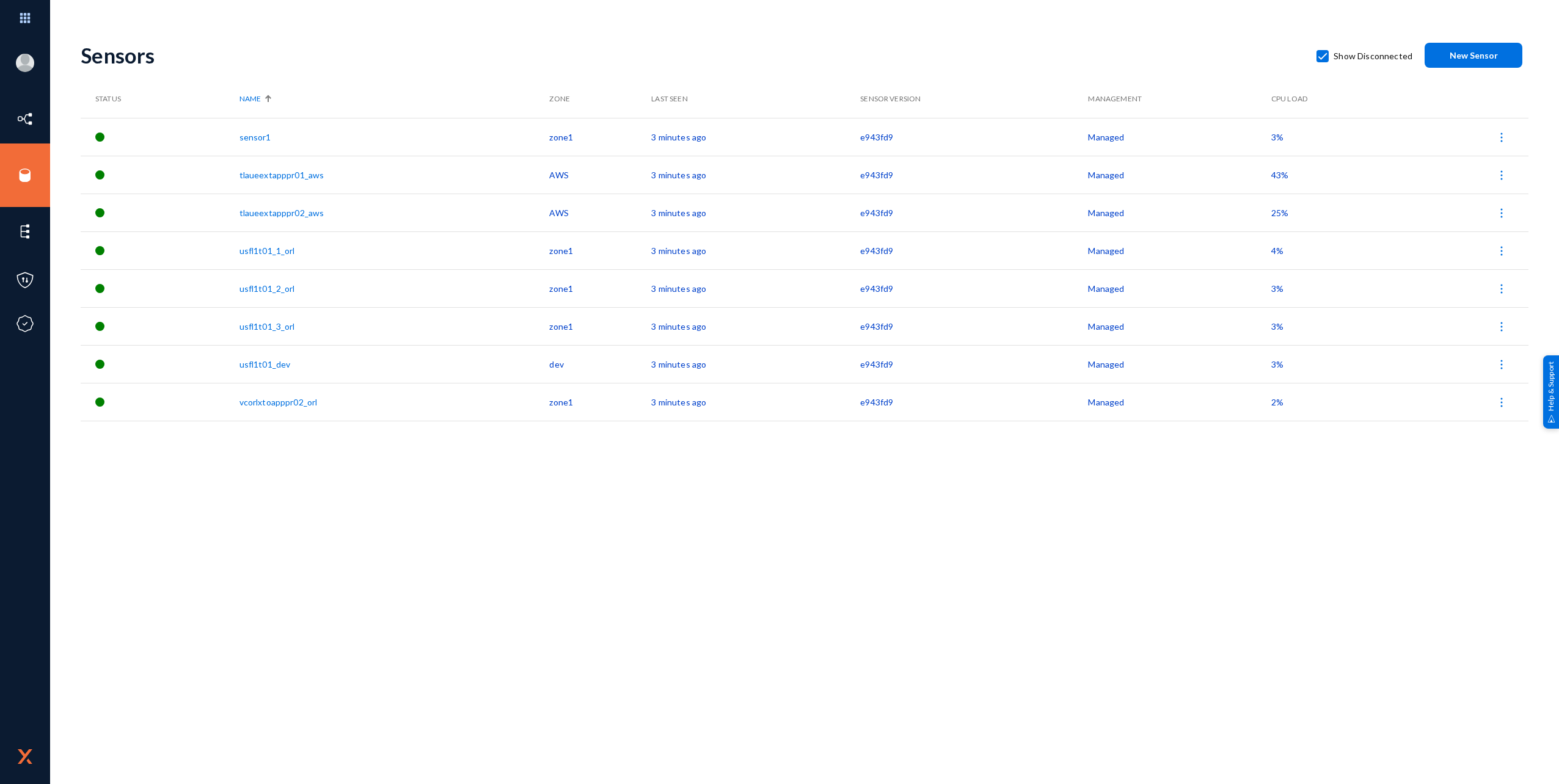
click at [488, 565] on div "Sensors Show Disconnected New Sensor Status Name Zone Last Seen Sensor Version …" at bounding box center [805, 407] width 1447 height 753
click at [721, 672] on div "Sensors Show Disconnected New Sensor Status Name Zone Last Seen Sensor Version …" at bounding box center [805, 407] width 1447 height 753
